Goal: Task Accomplishment & Management: Complete application form

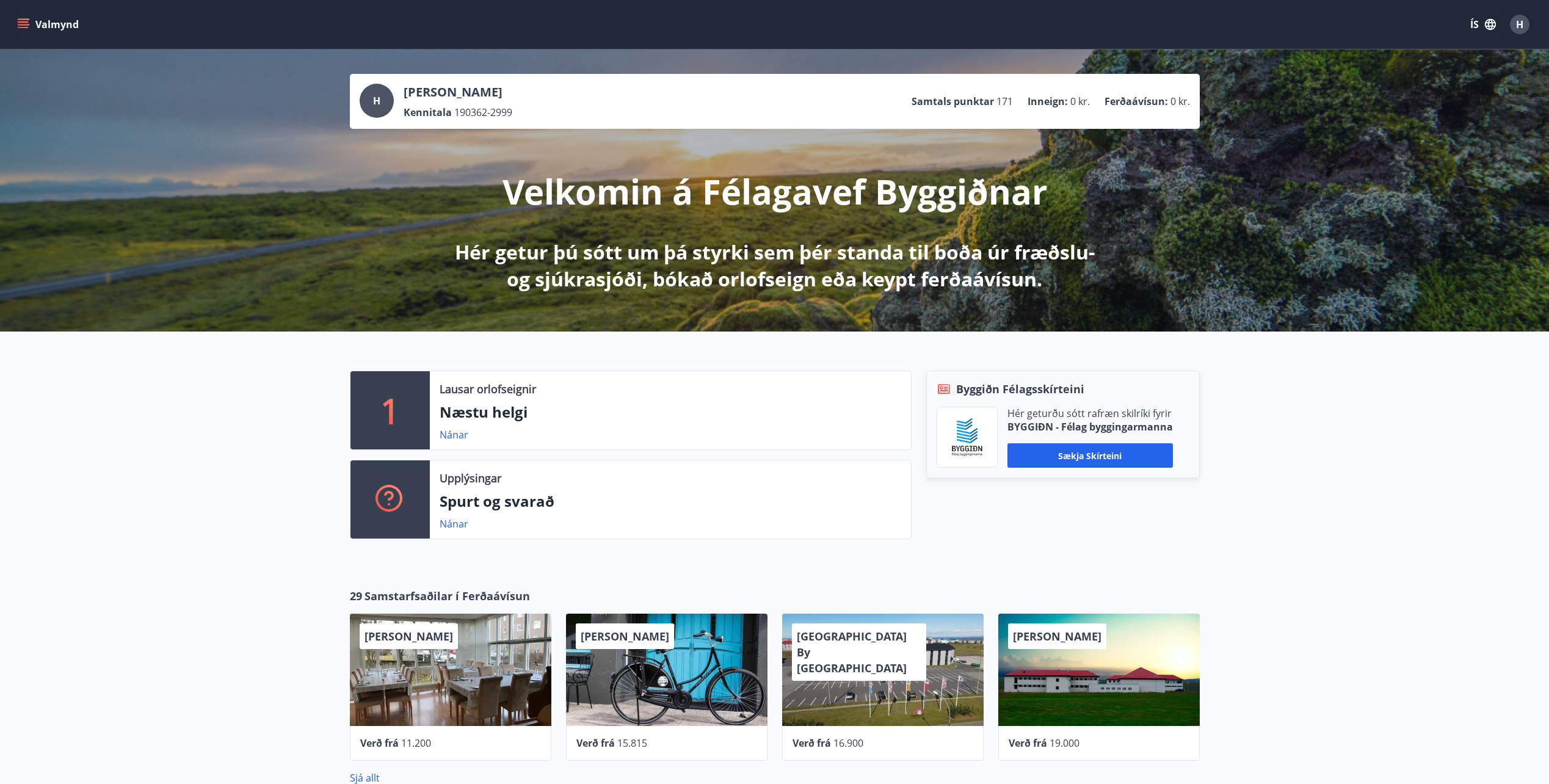
click at [19, 23] on icon "menu" at bounding box center [24, 22] width 11 height 1
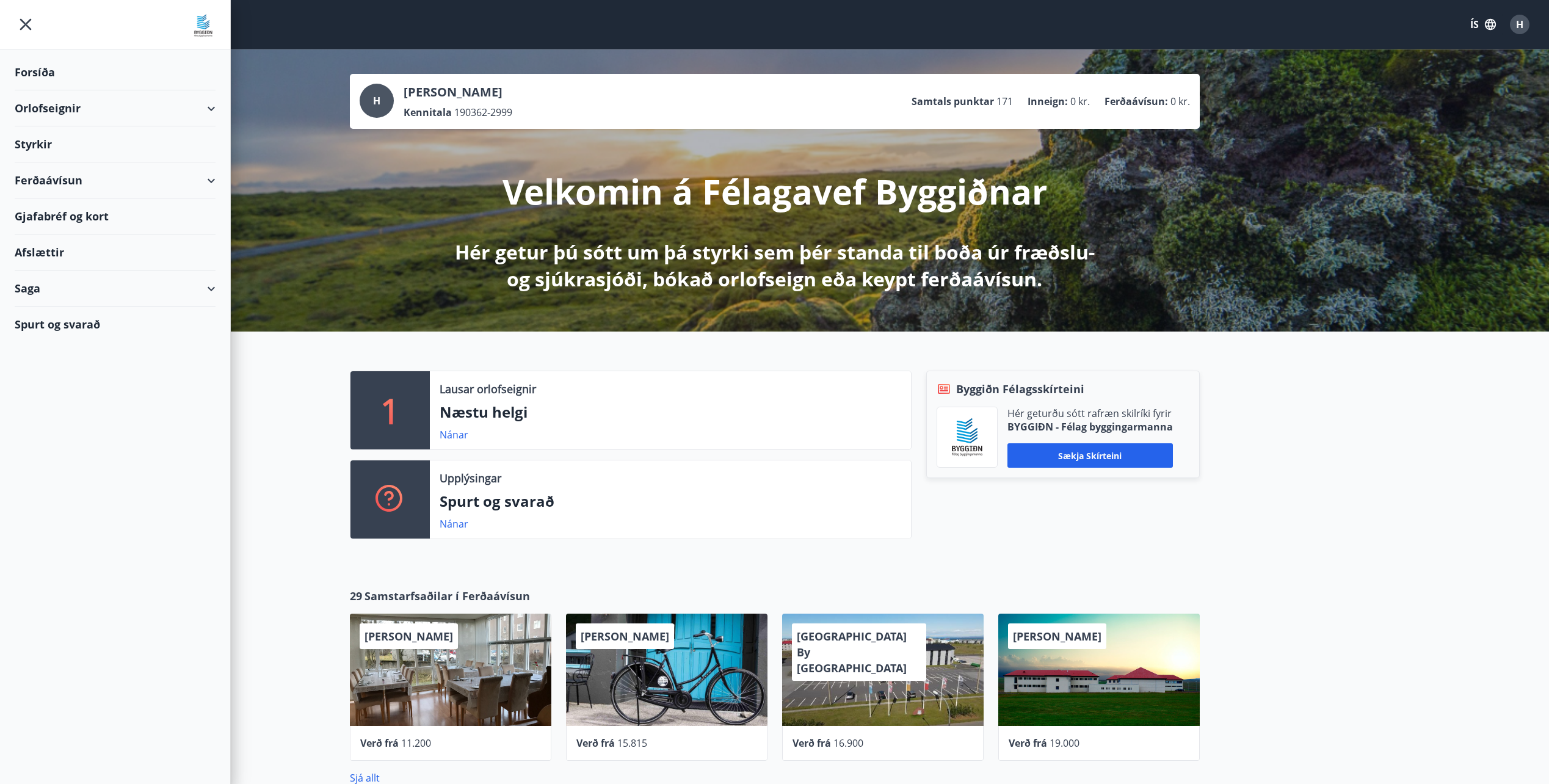
click at [42, 139] on div "Styrkir" at bounding box center [115, 144] width 201 height 36
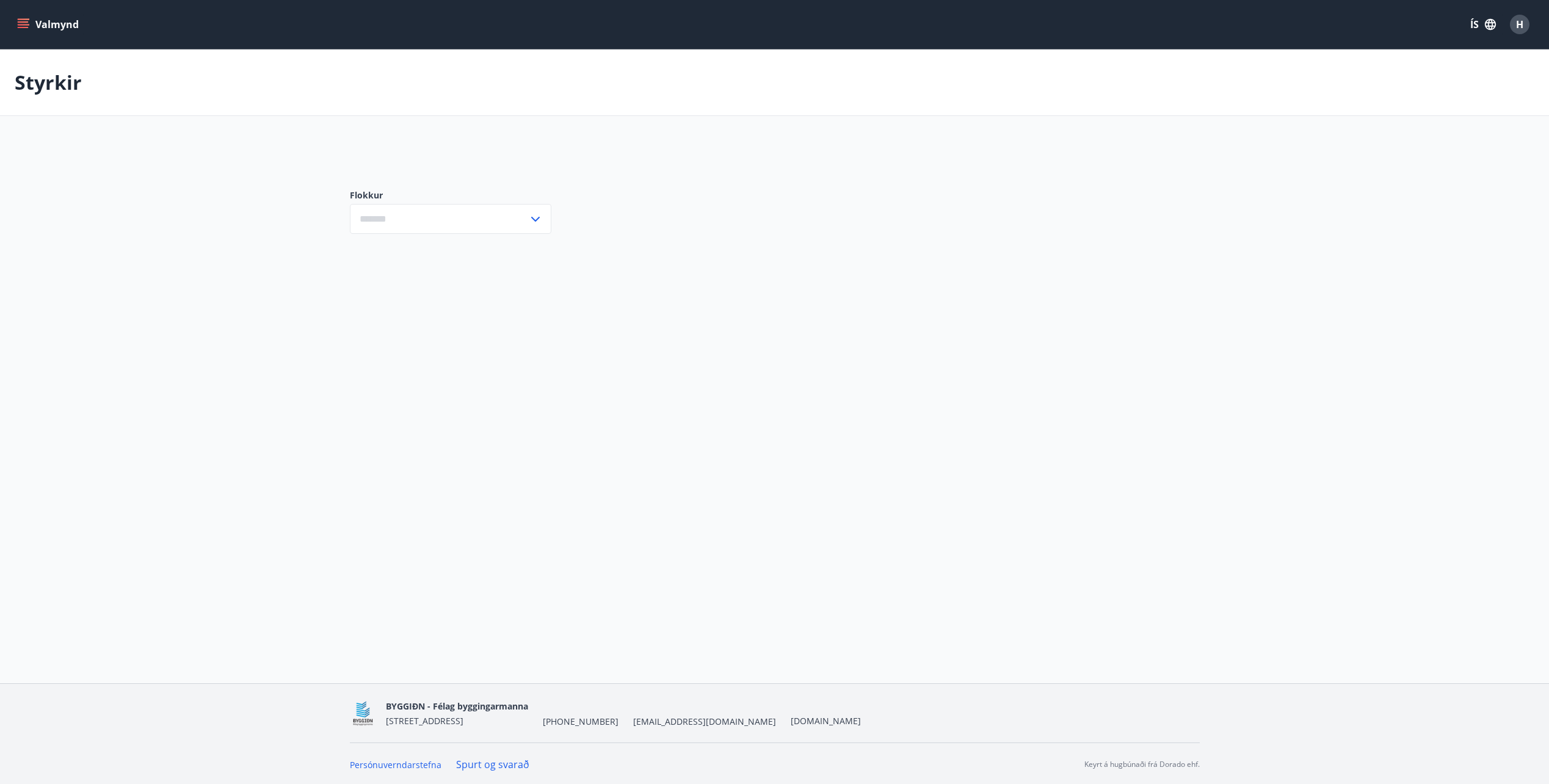
type input "***"
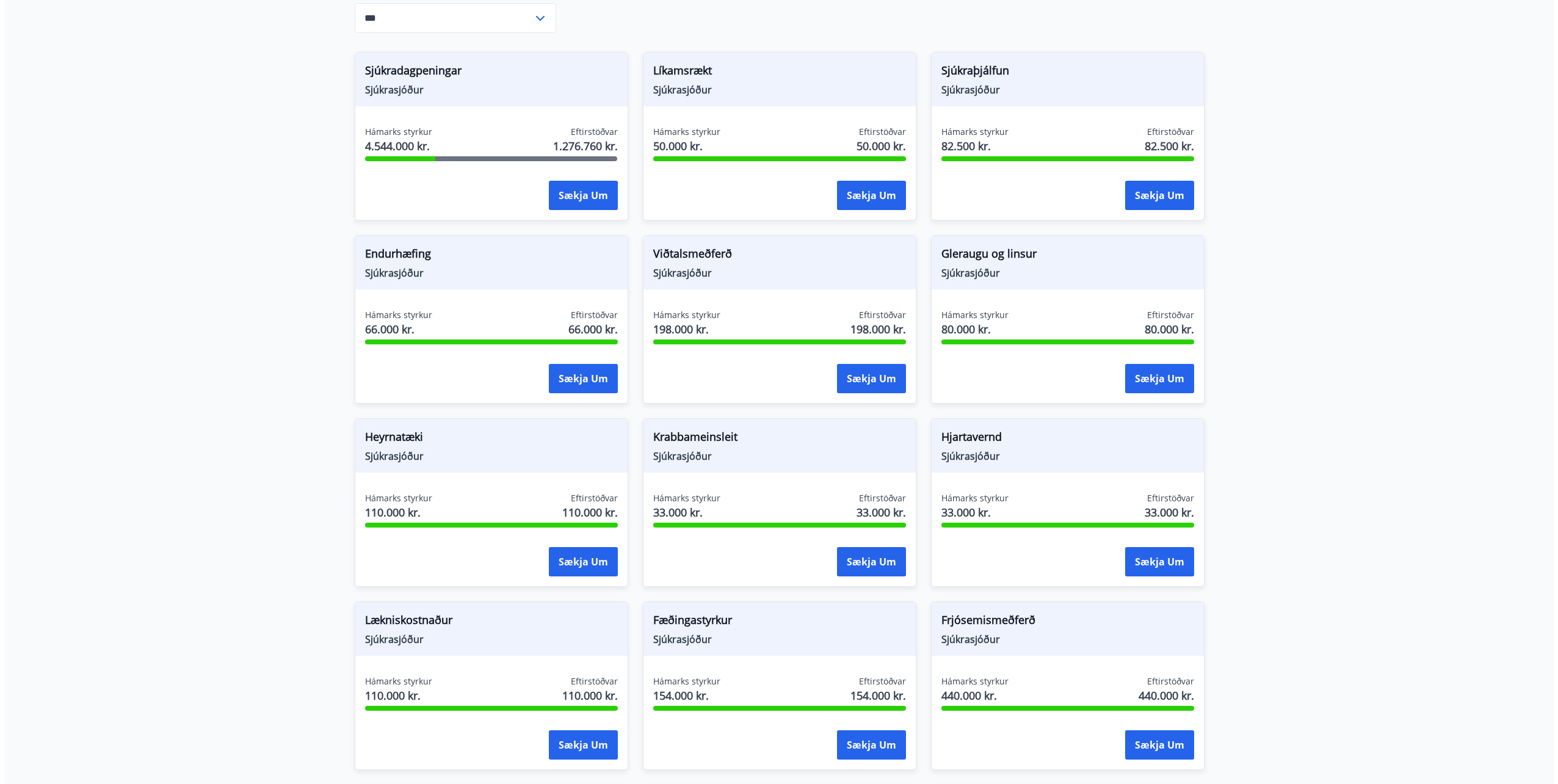
scroll to position [541, 0]
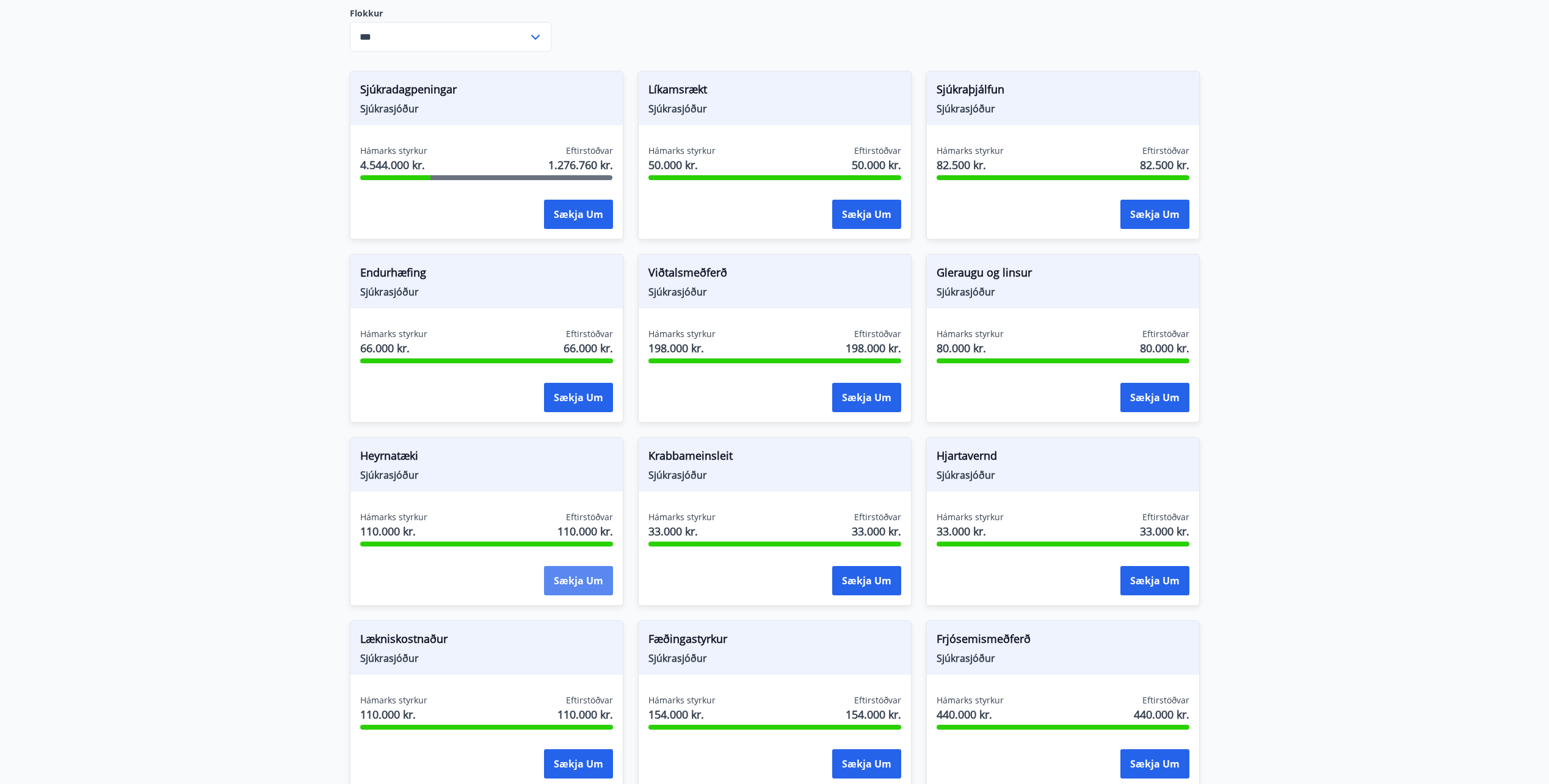
click at [579, 576] on button "Sækja um" at bounding box center [578, 580] width 69 height 29
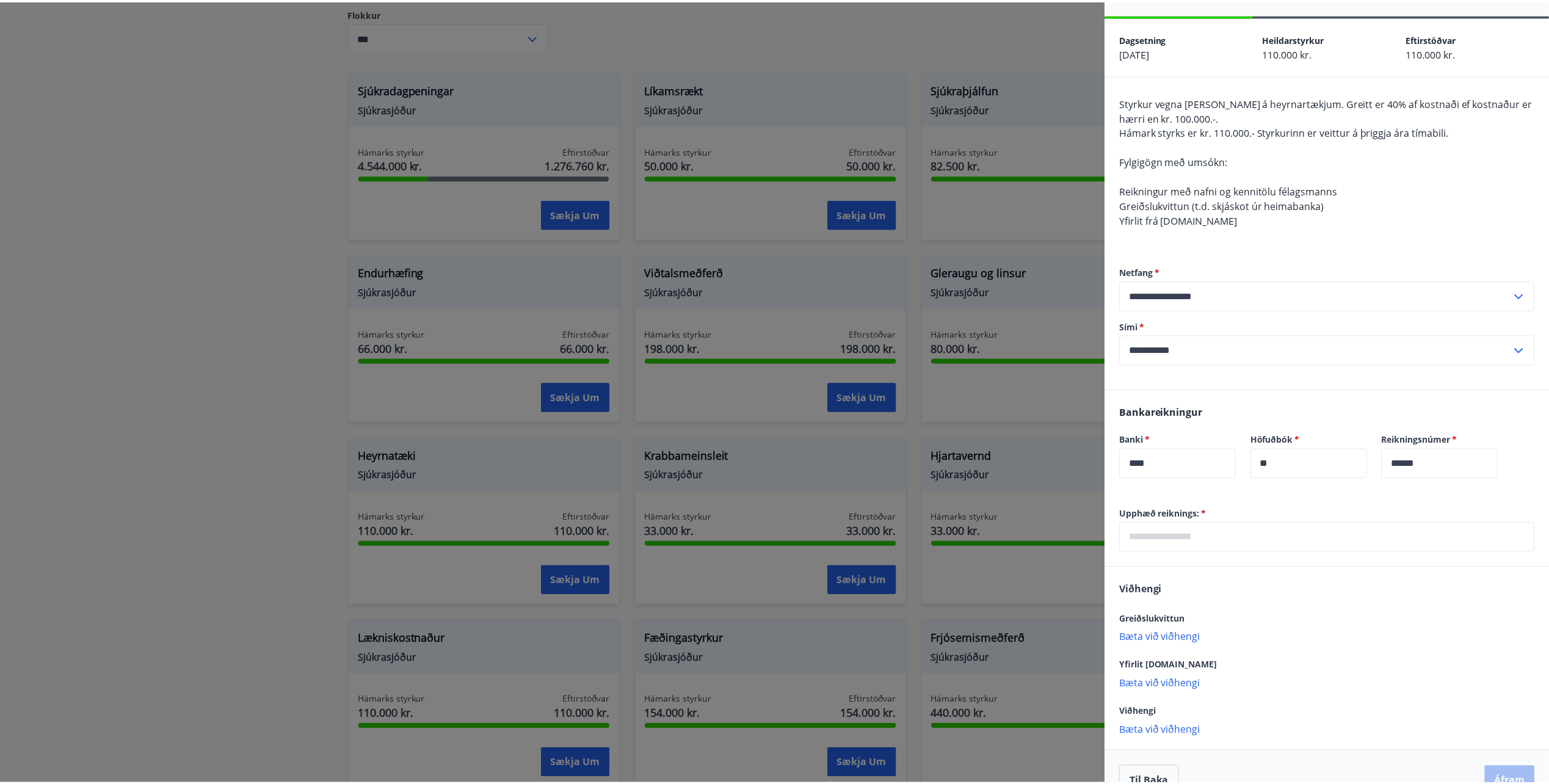
scroll to position [62, 0]
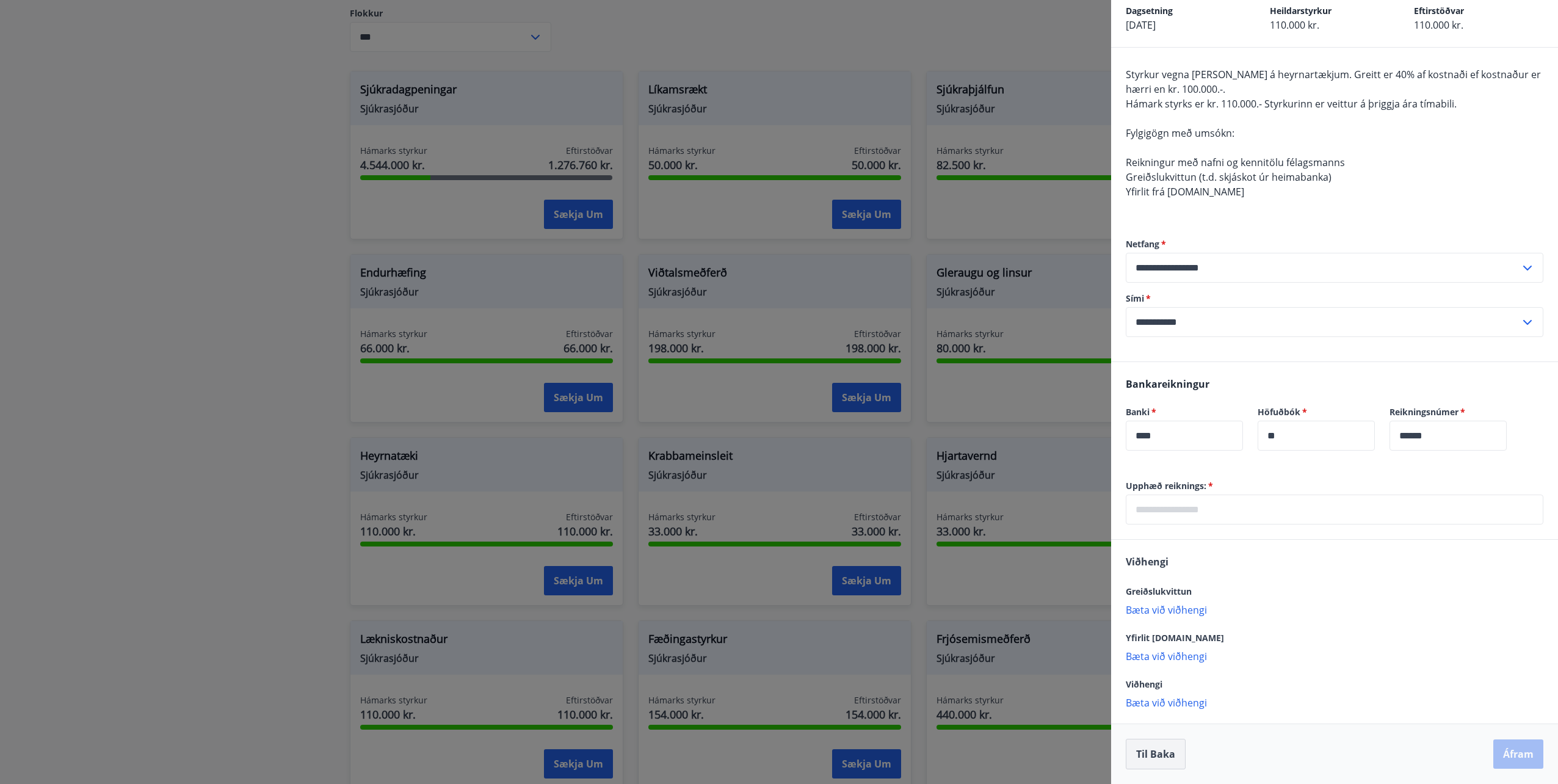
click at [1160, 752] on button "Til baka" at bounding box center [1156, 754] width 60 height 30
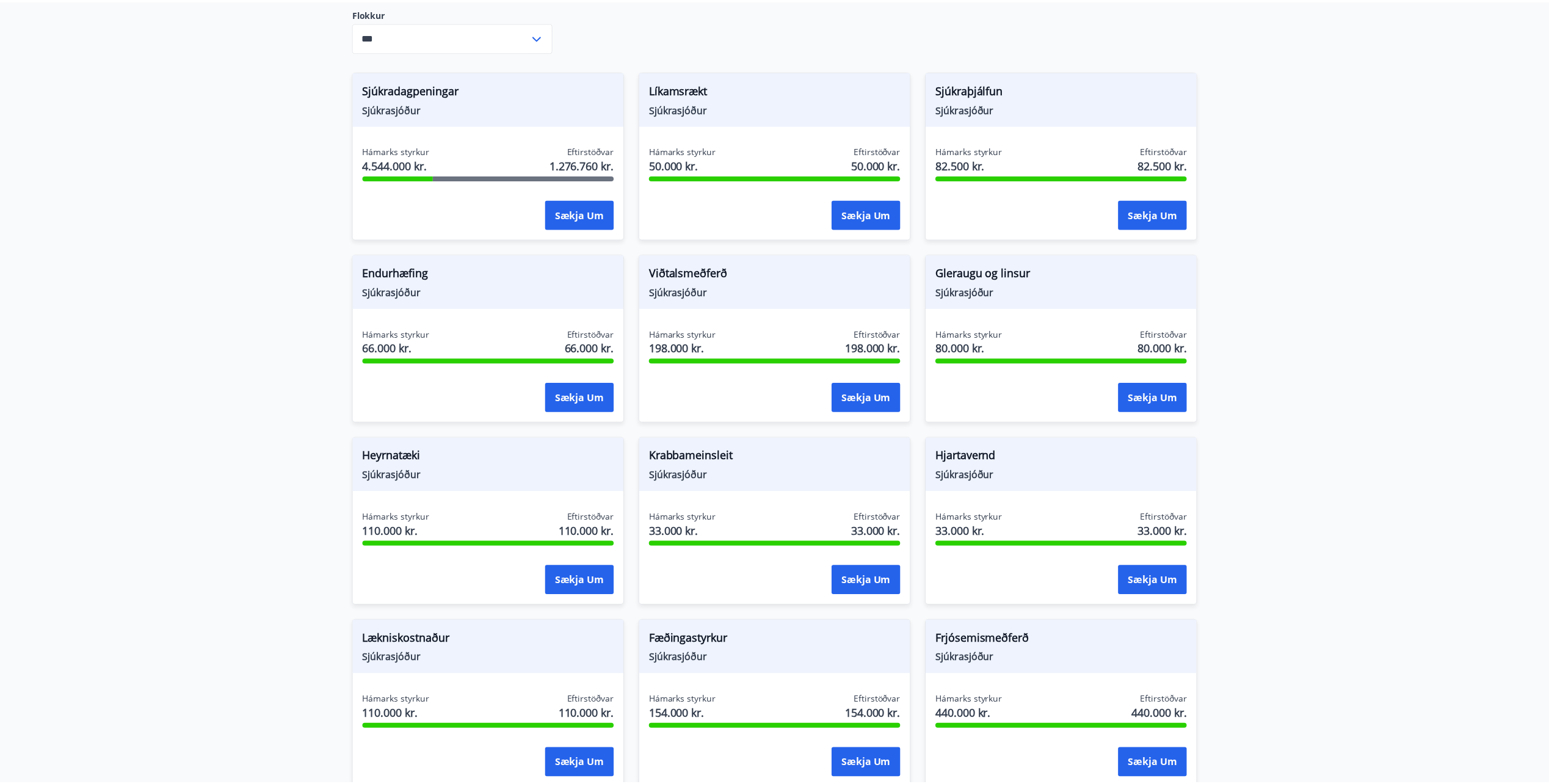
scroll to position [0, 0]
